Goal: Task Accomplishment & Management: Manage account settings

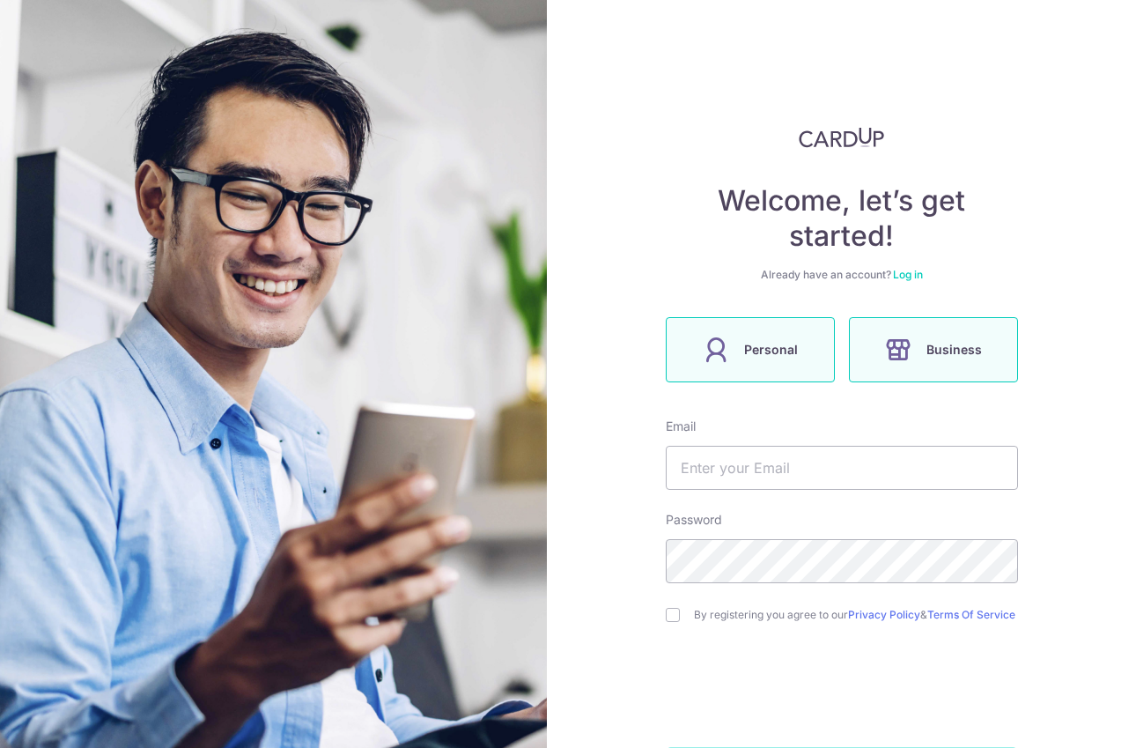
click at [778, 360] on label "Personal" at bounding box center [750, 349] width 169 height 65
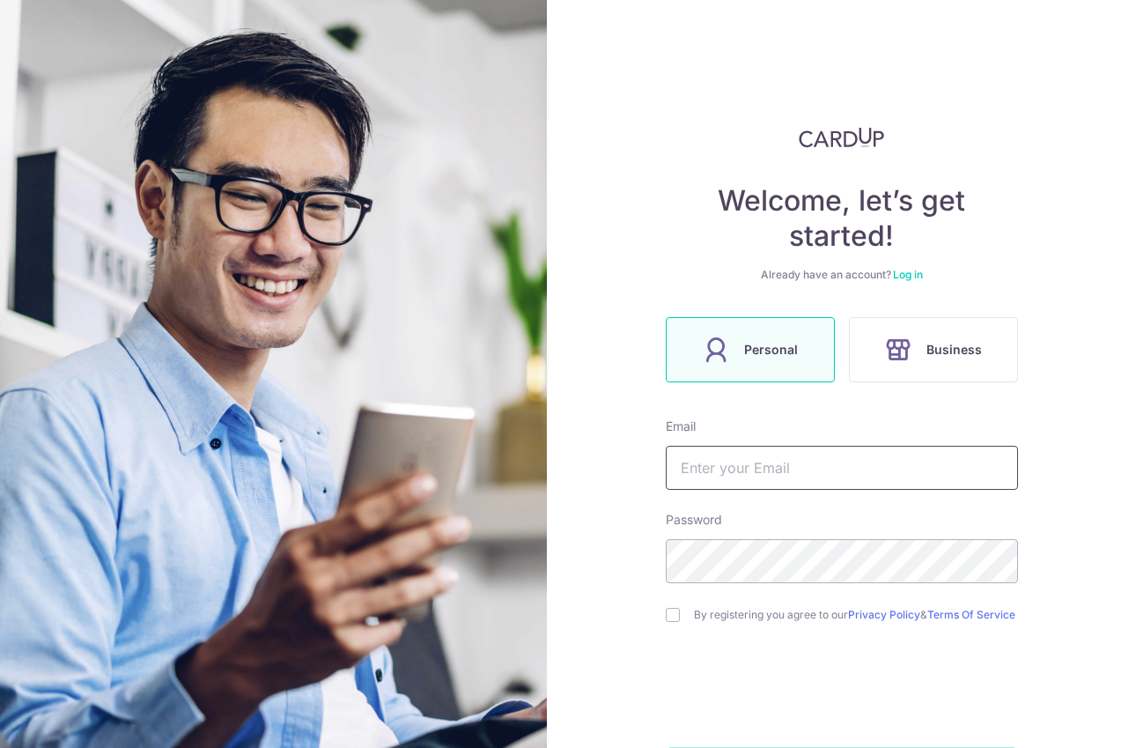
click at [749, 487] on input "text" at bounding box center [842, 468] width 352 height 44
type input "[PERSON_NAME][EMAIL_ADDRESS][DOMAIN_NAME]"
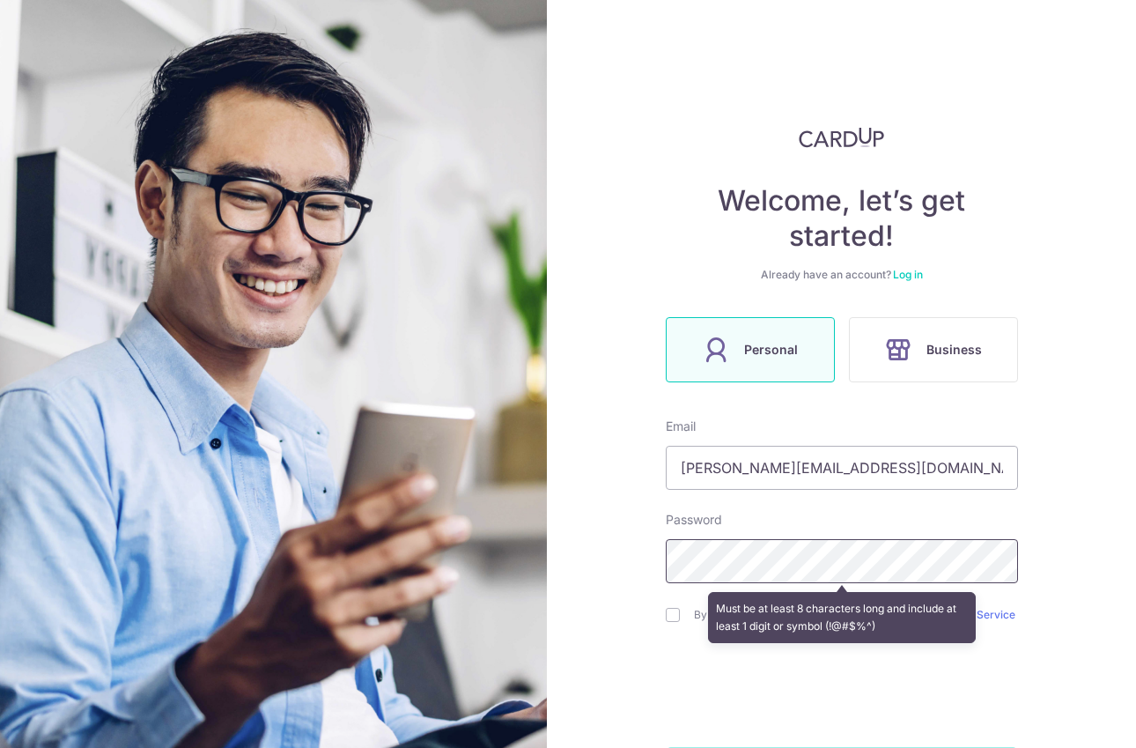
click at [588, 562] on div "Welcome, let’s get started! Already have an account? Log in Personal Business E…" at bounding box center [841, 374] width 589 height 748
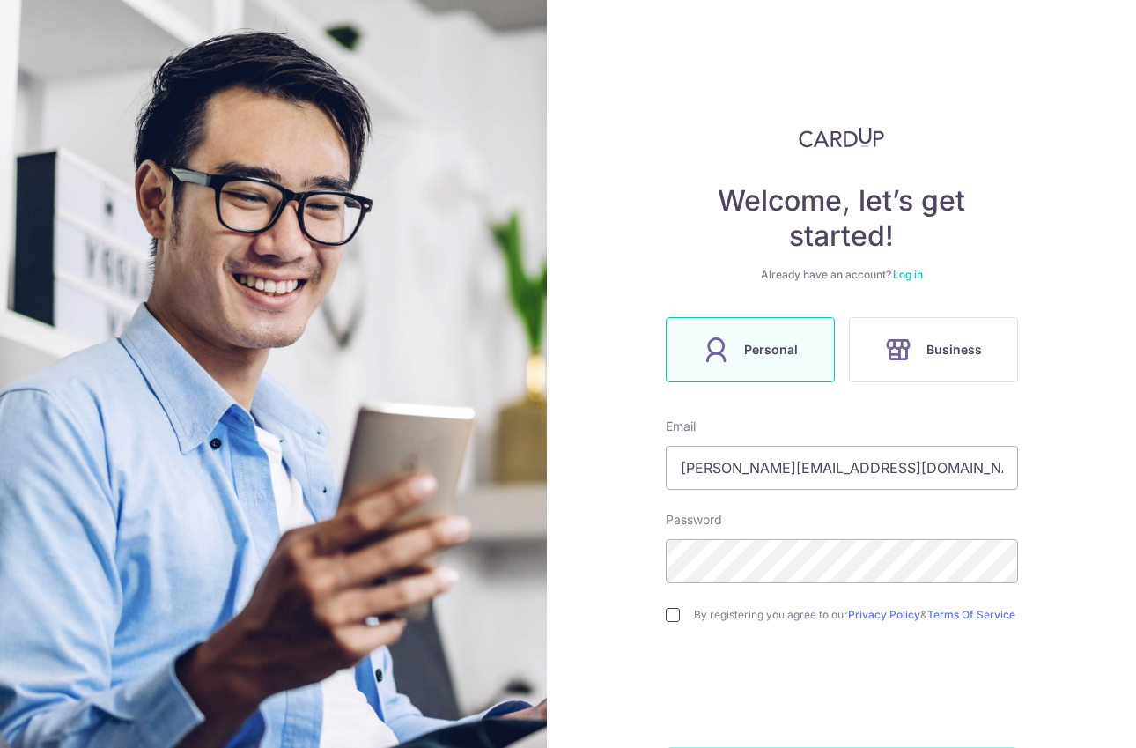
click at [666, 615] on input "checkbox" at bounding box center [673, 615] width 14 height 14
checkbox input "true"
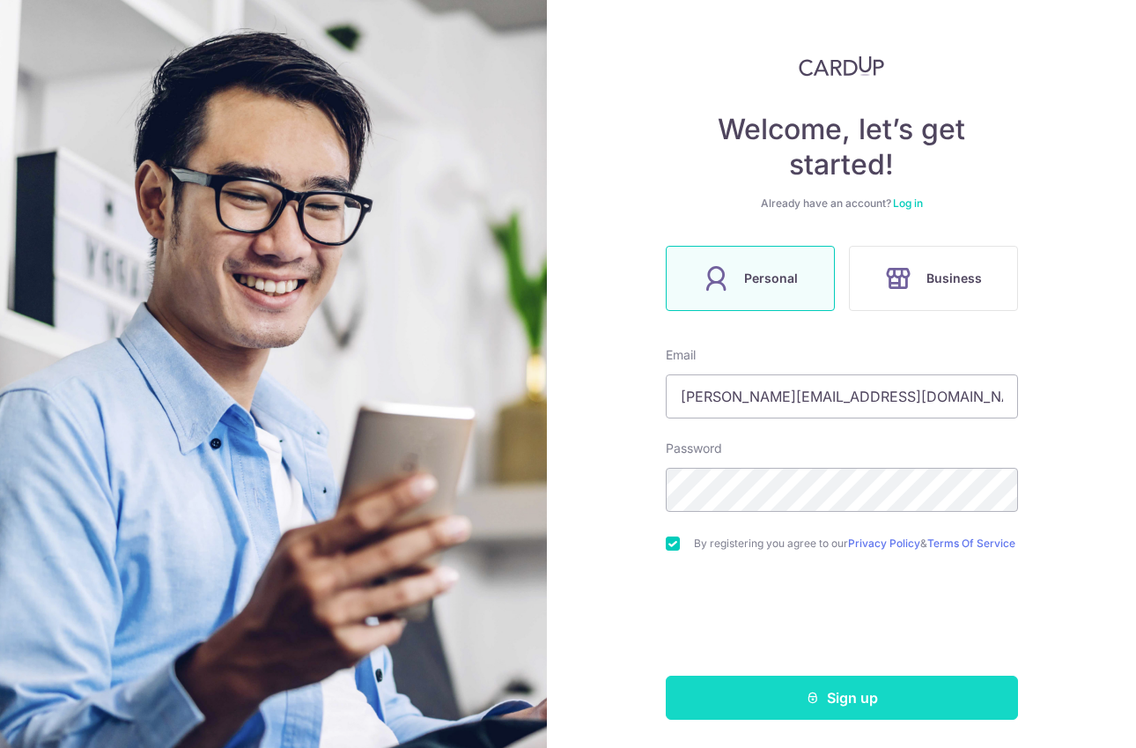
click at [843, 712] on button "Sign up" at bounding box center [842, 698] width 352 height 44
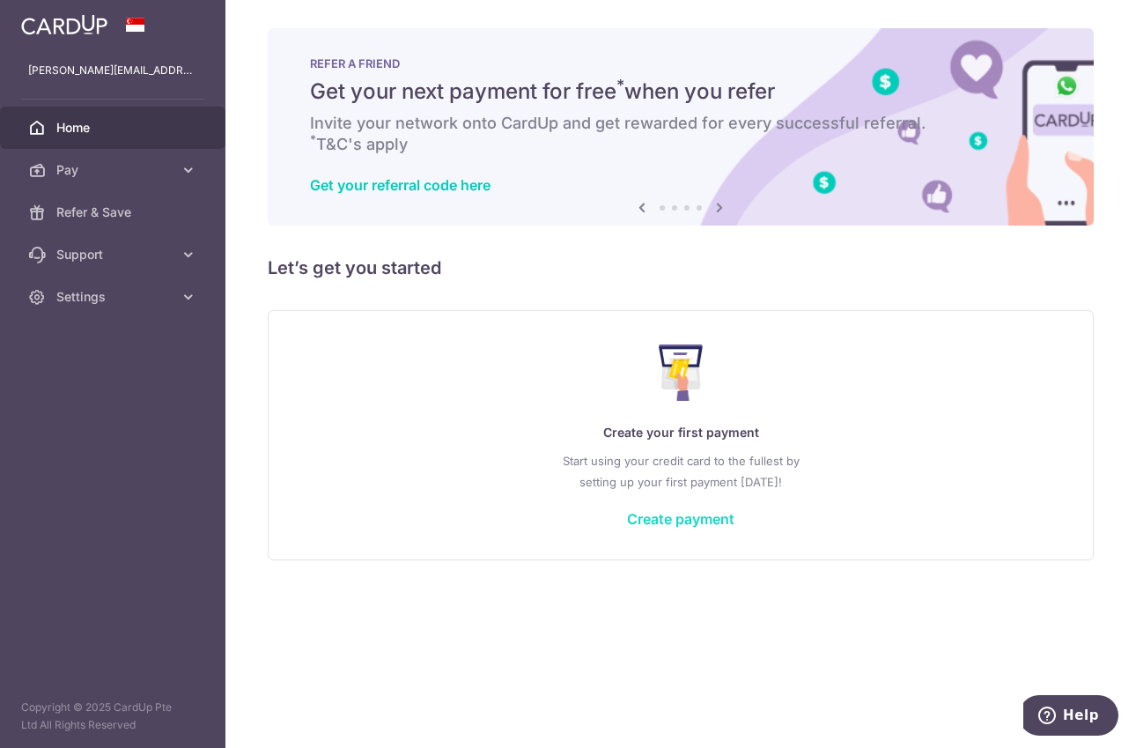
click at [667, 517] on link "Create payment" at bounding box center [680, 519] width 107 height 18
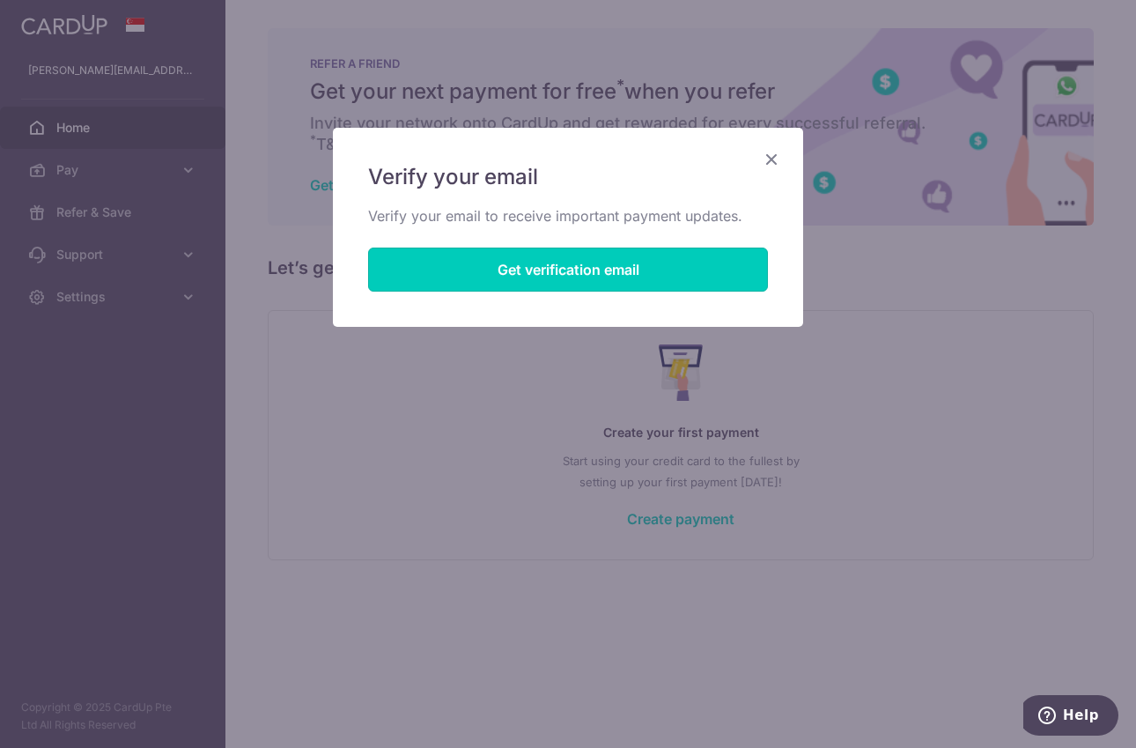
click at [574, 267] on button "Get verification email" at bounding box center [568, 270] width 400 height 44
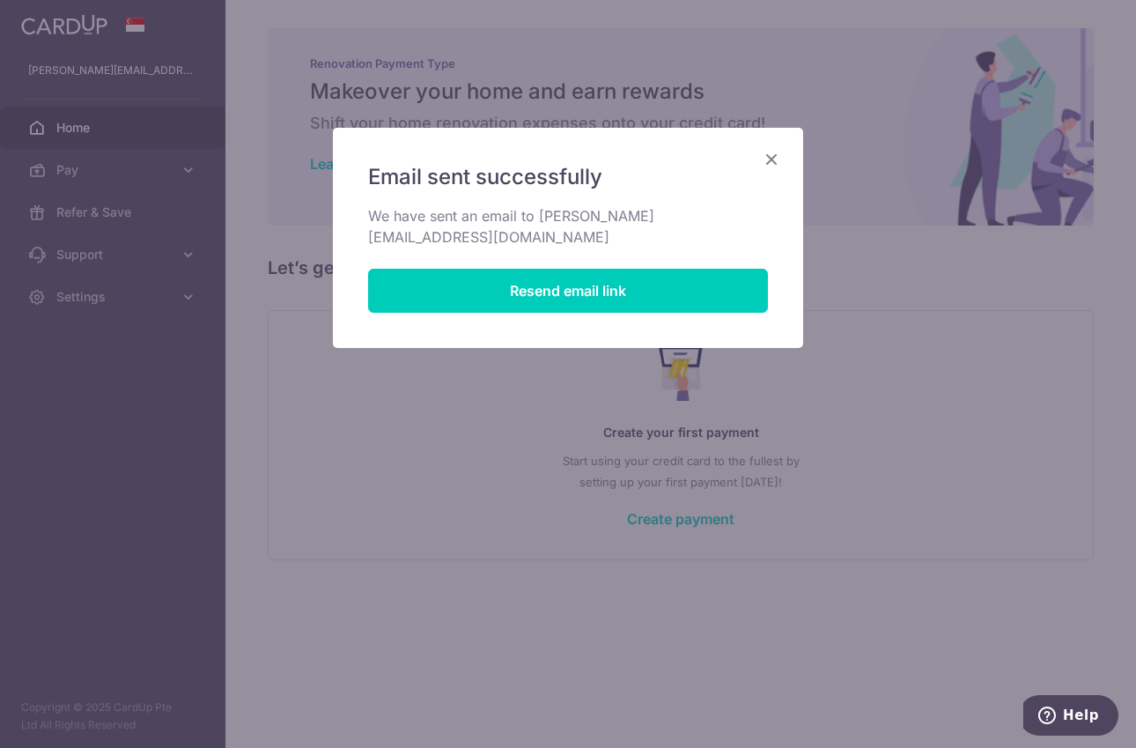
click at [773, 158] on icon "Close" at bounding box center [771, 159] width 21 height 22
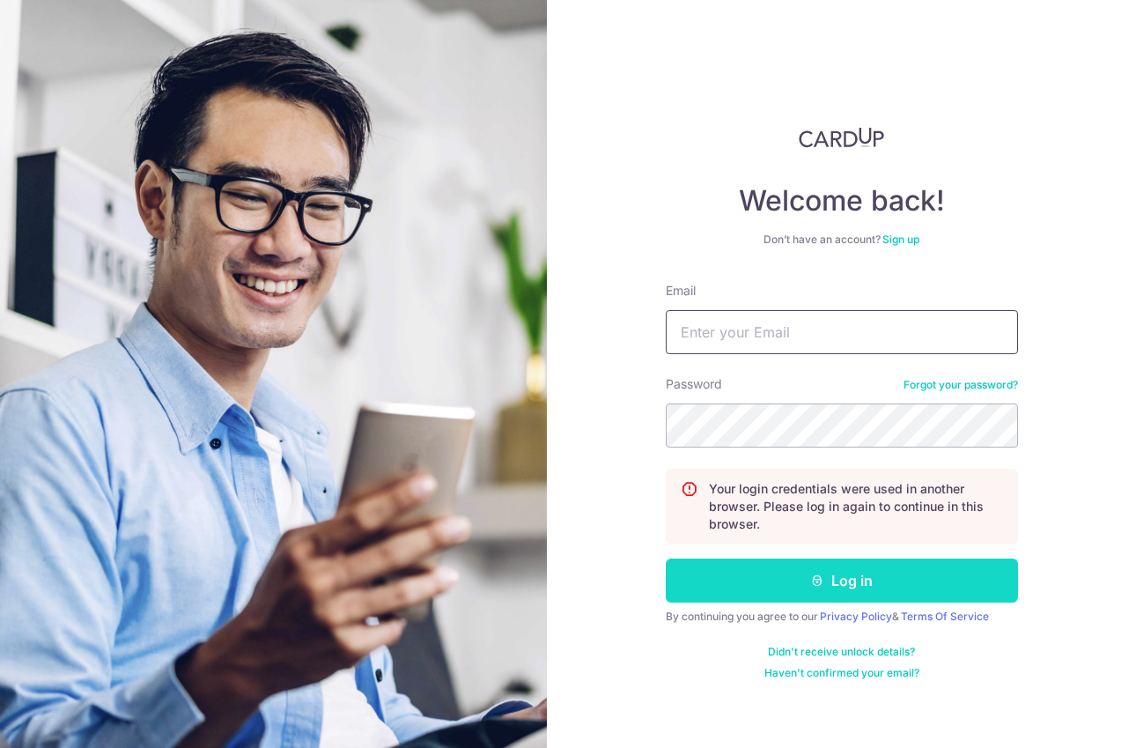
type input "[PERSON_NAME][EMAIL_ADDRESS][DOMAIN_NAME]"
click at [834, 581] on button "Log in" at bounding box center [842, 581] width 352 height 44
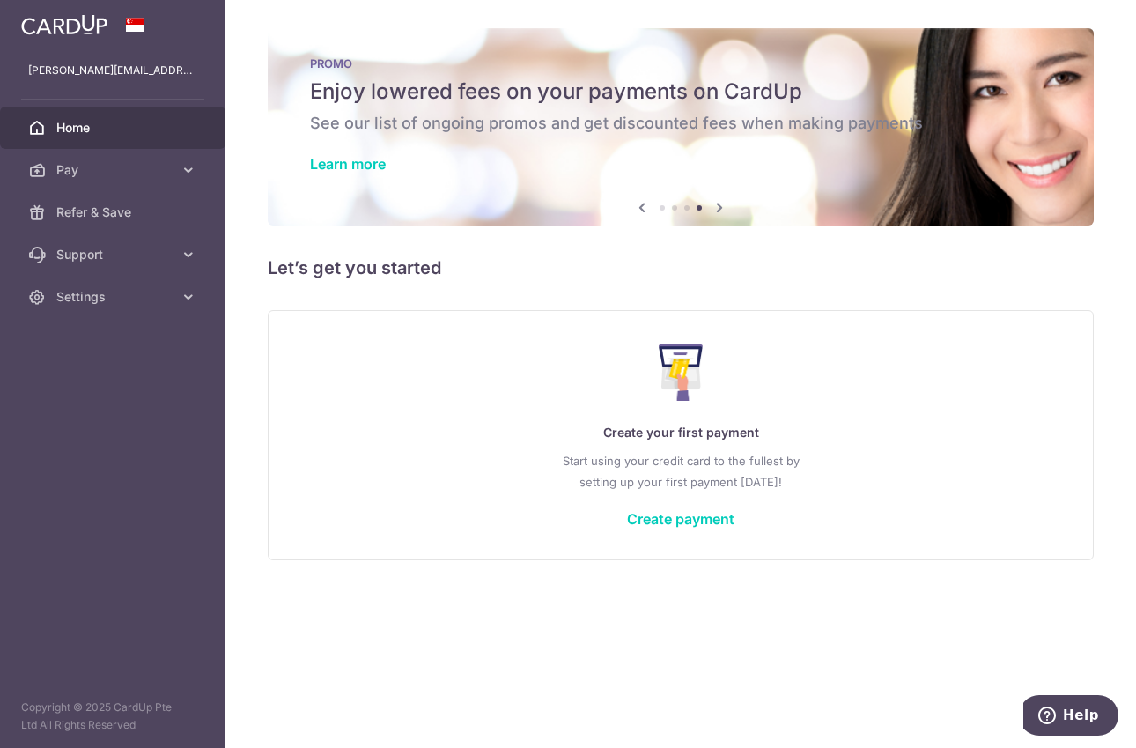
click at [70, 130] on span "Home" at bounding box center [114, 128] width 116 height 18
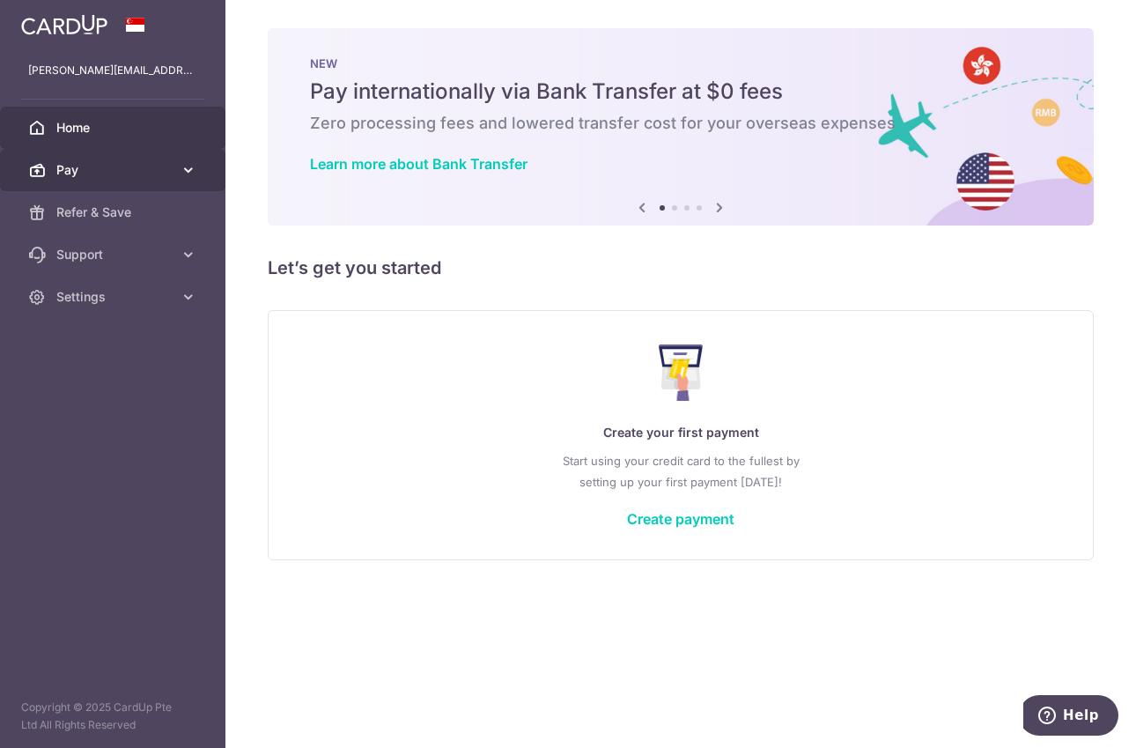
click at [65, 167] on span "Pay" at bounding box center [114, 170] width 116 height 18
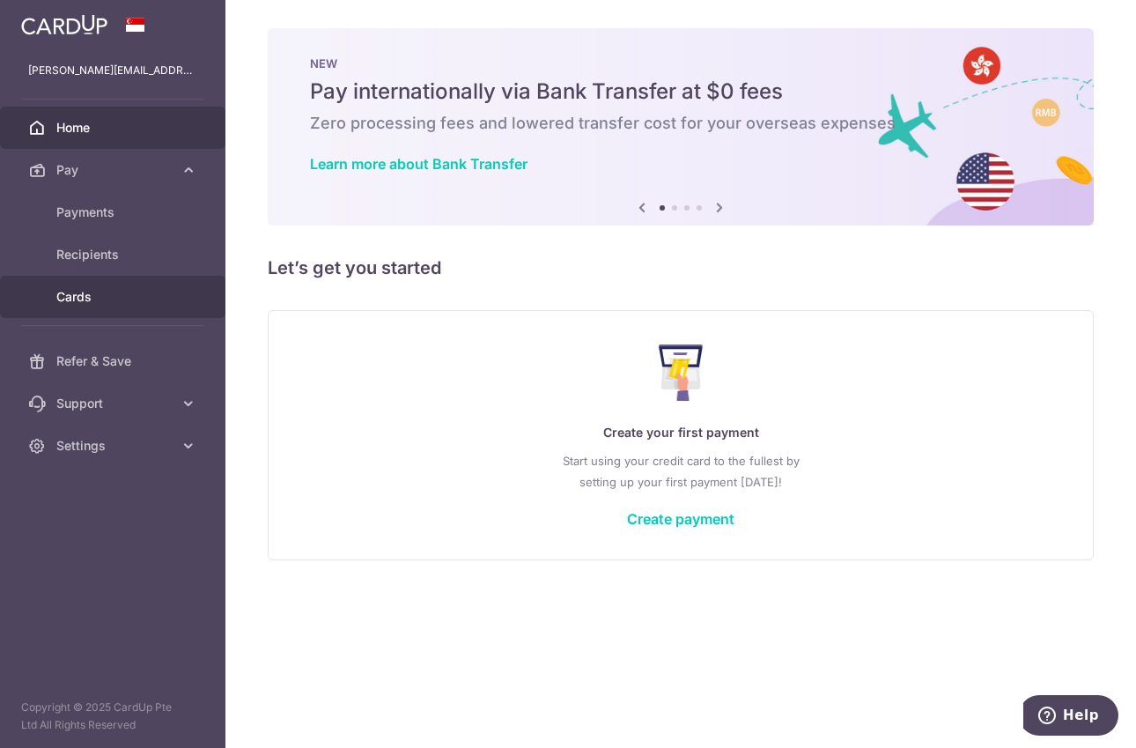
click at [86, 300] on span "Cards" at bounding box center [114, 297] width 116 height 18
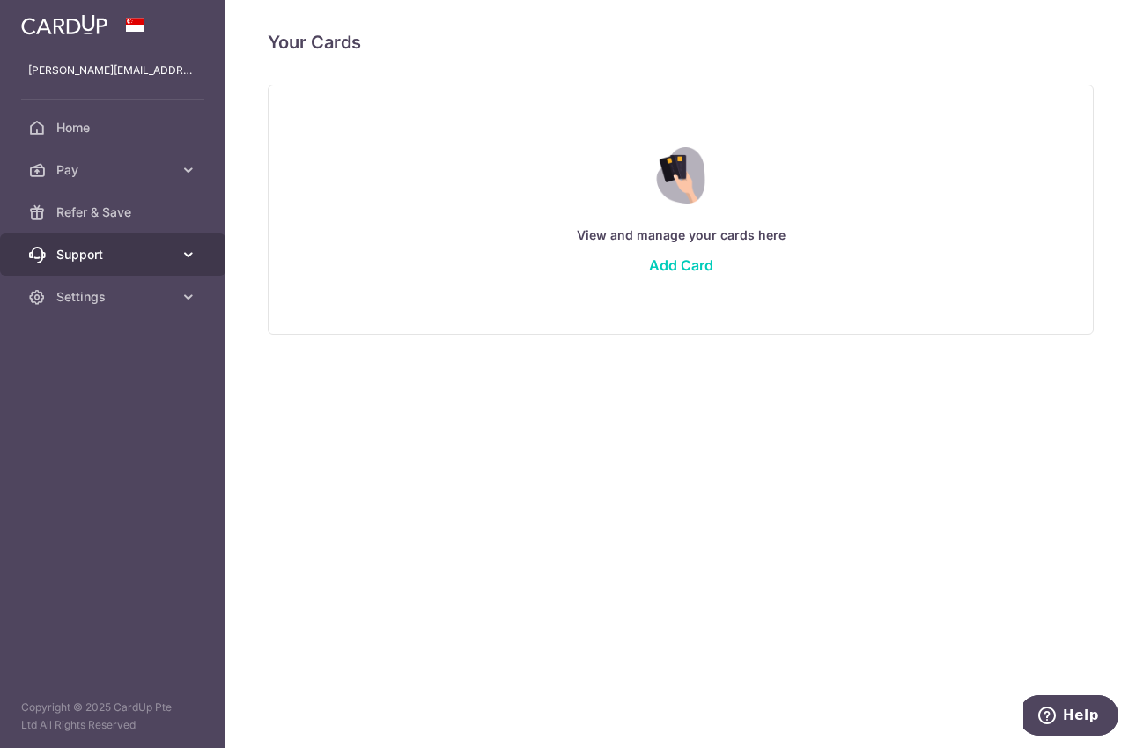
click at [100, 251] on span "Support" at bounding box center [114, 255] width 116 height 18
